Goal: Find contact information: Obtain details needed to contact an individual or organization

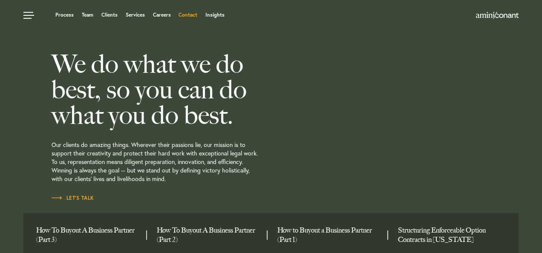
click at [190, 14] on link "Contact" at bounding box center [187, 14] width 19 height 5
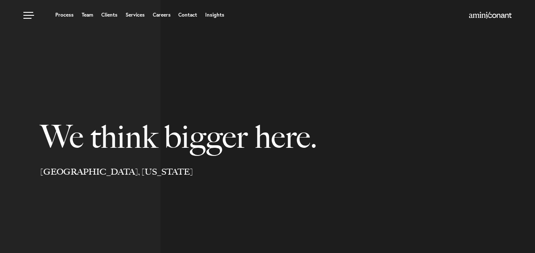
select select "Austin"
select select "Business and Civil Litigation"
select select "Austin"
select select "Business and Civil Litigation"
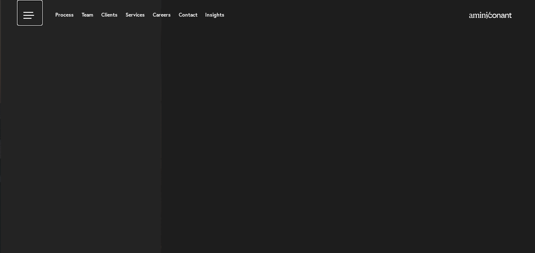
click at [32, 15] on link at bounding box center [30, 13] width 26 height 26
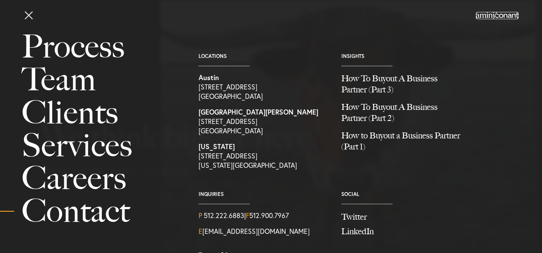
click at [487, 15] on img at bounding box center [497, 15] width 43 height 7
